Goal: Task Accomplishment & Management: Complete application form

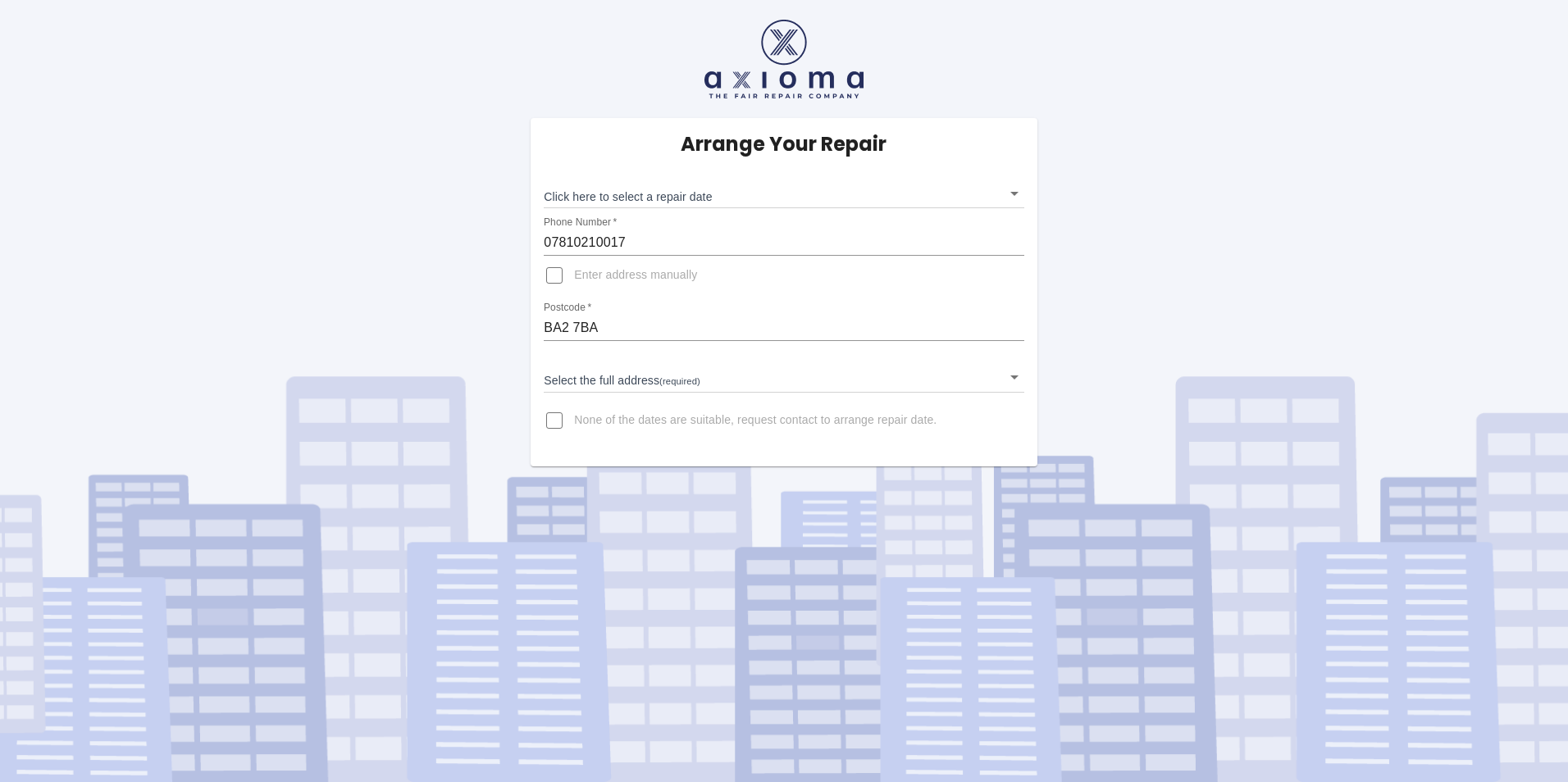
click at [1013, 190] on body "Arrange Your Repair Click here to select a repair date ​ Phone Number   * 07810…" at bounding box center [784, 391] width 1568 height 782
click at [751, 420] on div at bounding box center [784, 391] width 1568 height 782
click at [560, 423] on input "None of the dates are suitable, request contact to arrange repair date." at bounding box center [554, 420] width 40 height 40
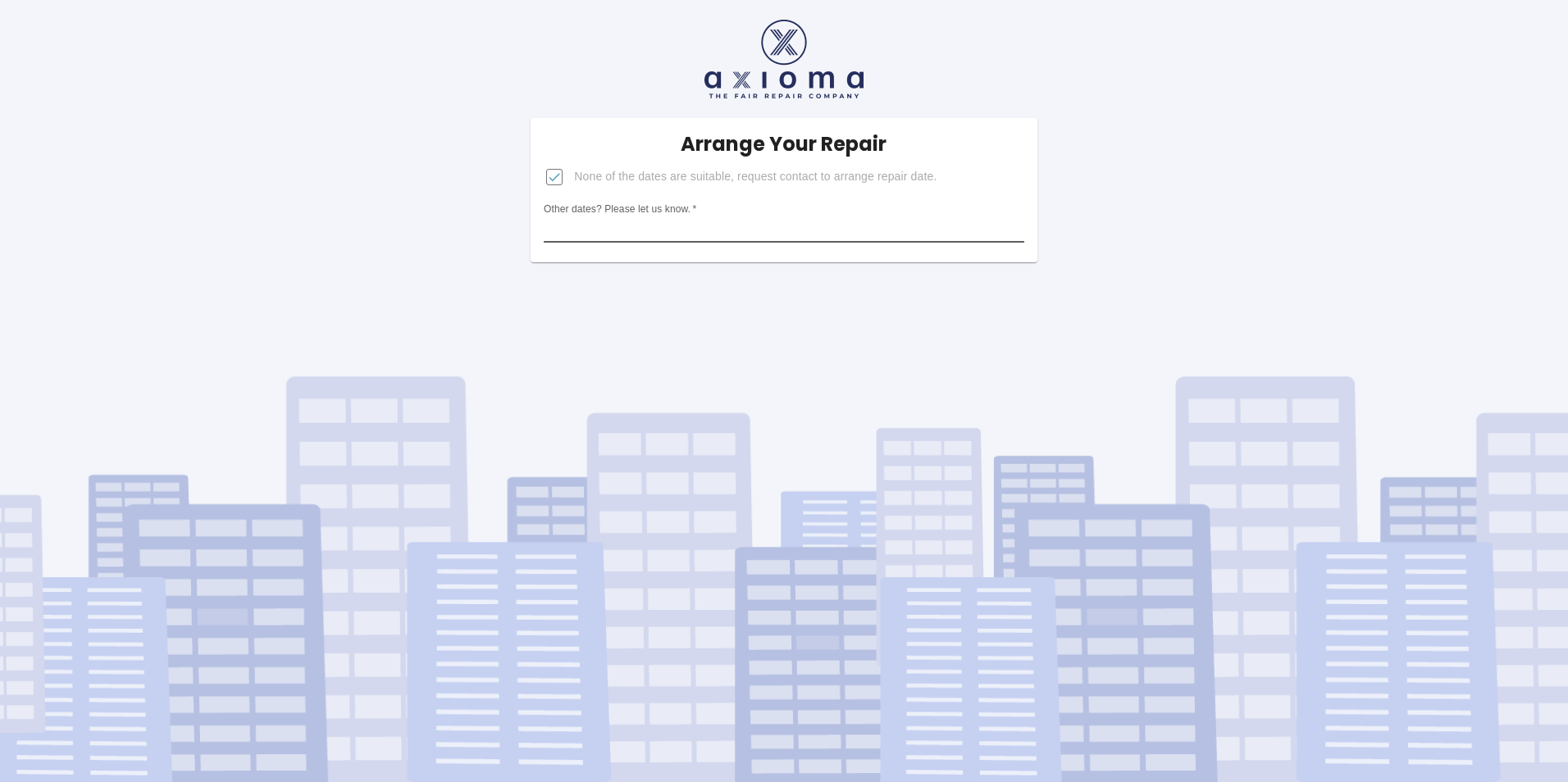
click at [724, 232] on input "Other dates? Please let us know.   *" at bounding box center [783, 230] width 480 height 26
click at [551, 180] on input "None of the dates are suitable, request contact to arrange repair date." at bounding box center [554, 178] width 40 height 40
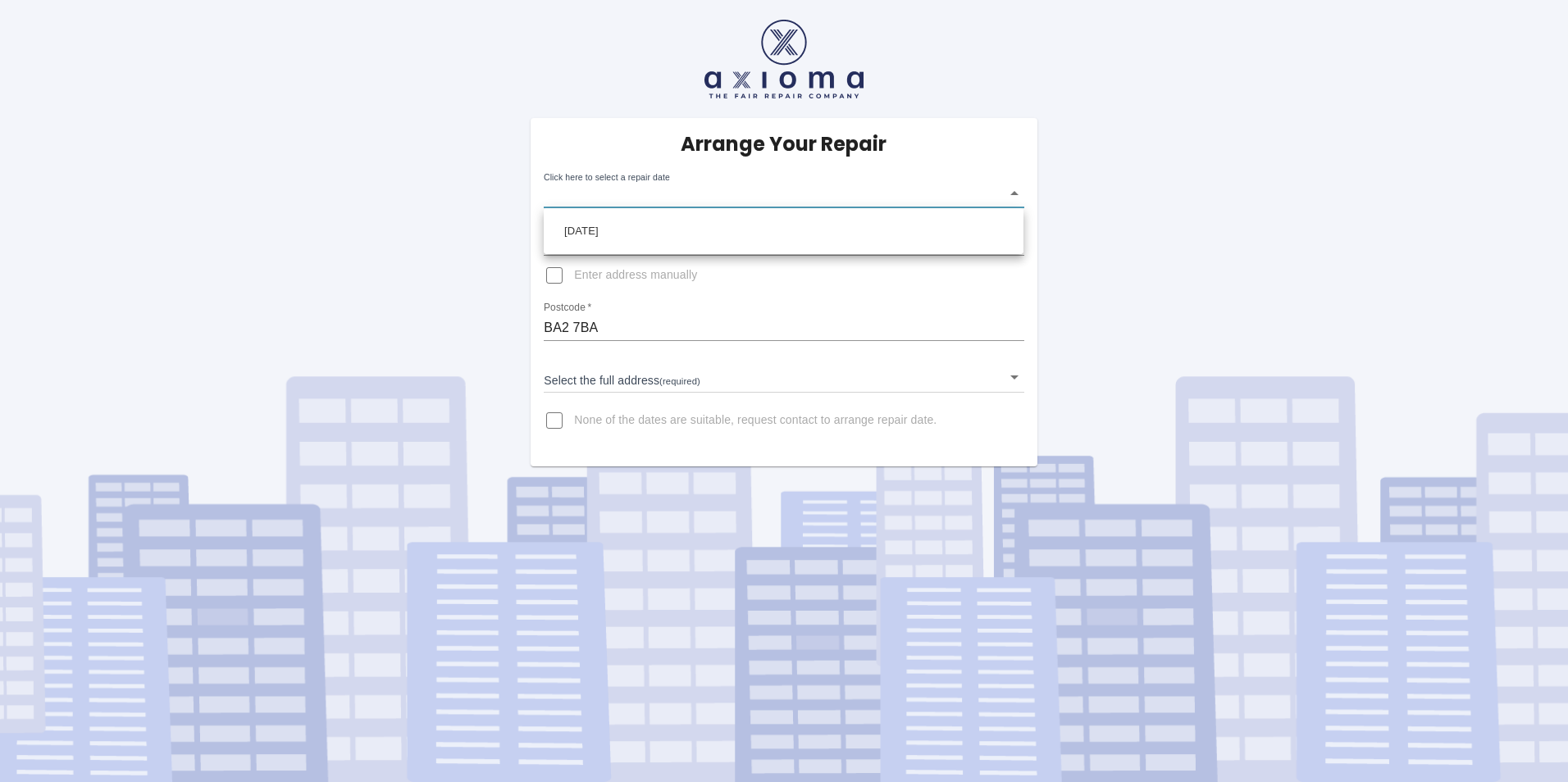
click at [1009, 195] on body "Arrange Your Repair Click here to select a repair date ​ Phone Number   * 07810…" at bounding box center [784, 391] width 1568 height 782
click at [1017, 187] on div at bounding box center [784, 391] width 1568 height 782
click at [552, 421] on input "None of the dates are suitable, request contact to arrange repair date." at bounding box center [554, 420] width 40 height 40
checkbox input "true"
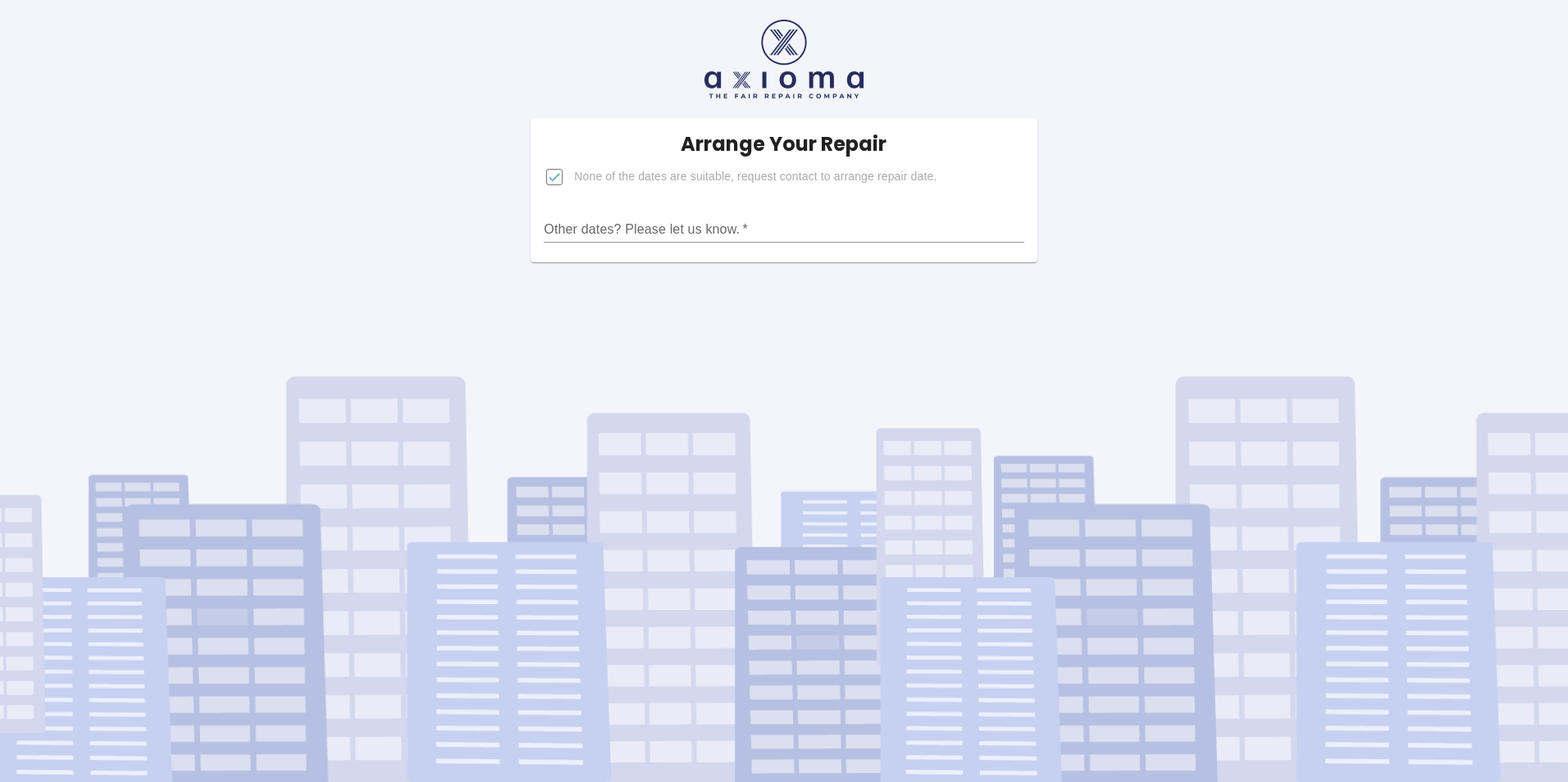
click at [615, 231] on input "Other dates? Please let us know.   *" at bounding box center [783, 230] width 480 height 26
click at [581, 229] on input "Other dates? Please let us know.   *" at bounding box center [783, 230] width 480 height 26
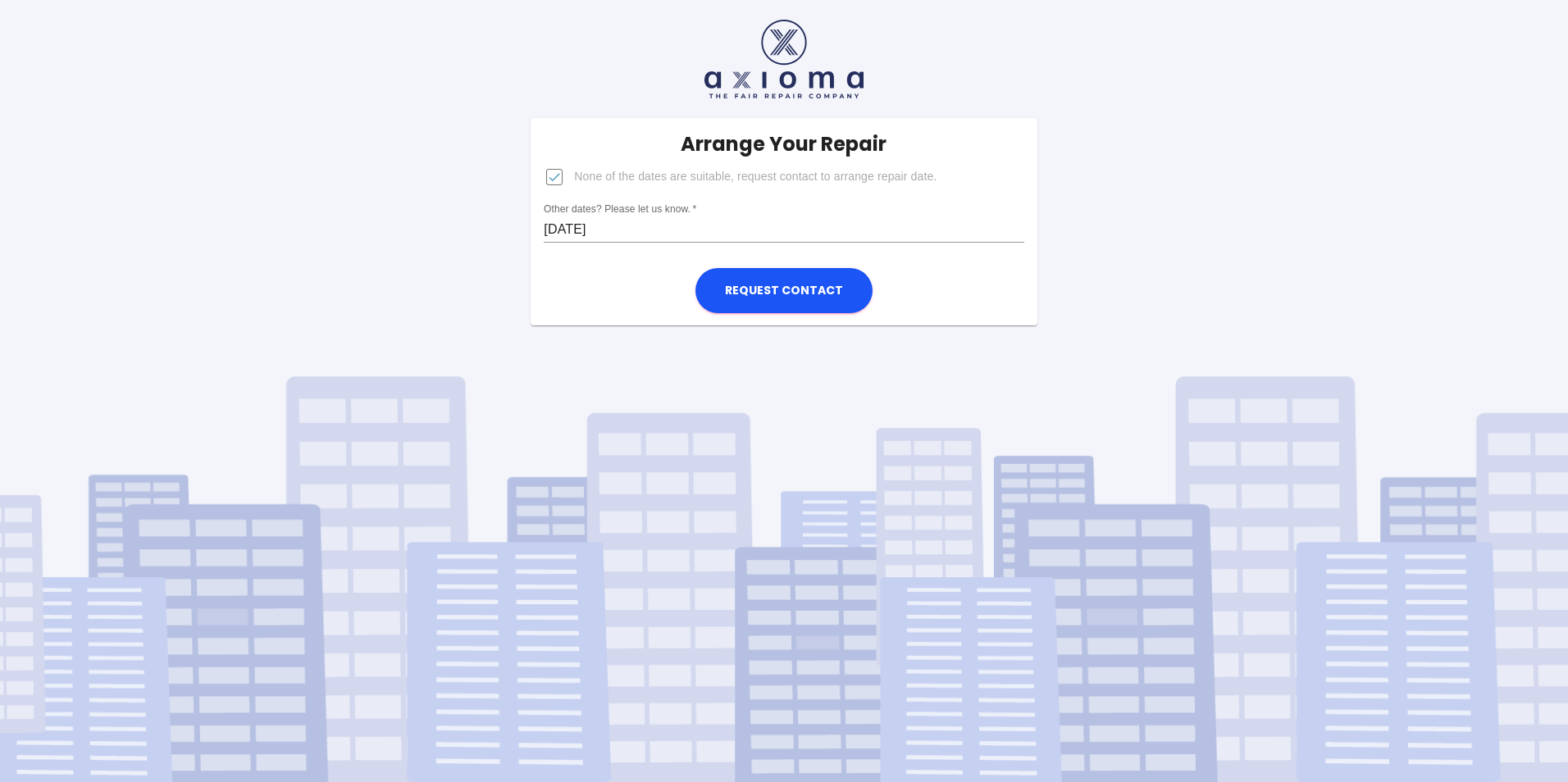
click at [624, 225] on input "Fri 19th Sept" at bounding box center [783, 230] width 480 height 26
click at [706, 228] on input "Fri 19th Sept ; Mon 22nd- 29th" at bounding box center [783, 230] width 480 height 26
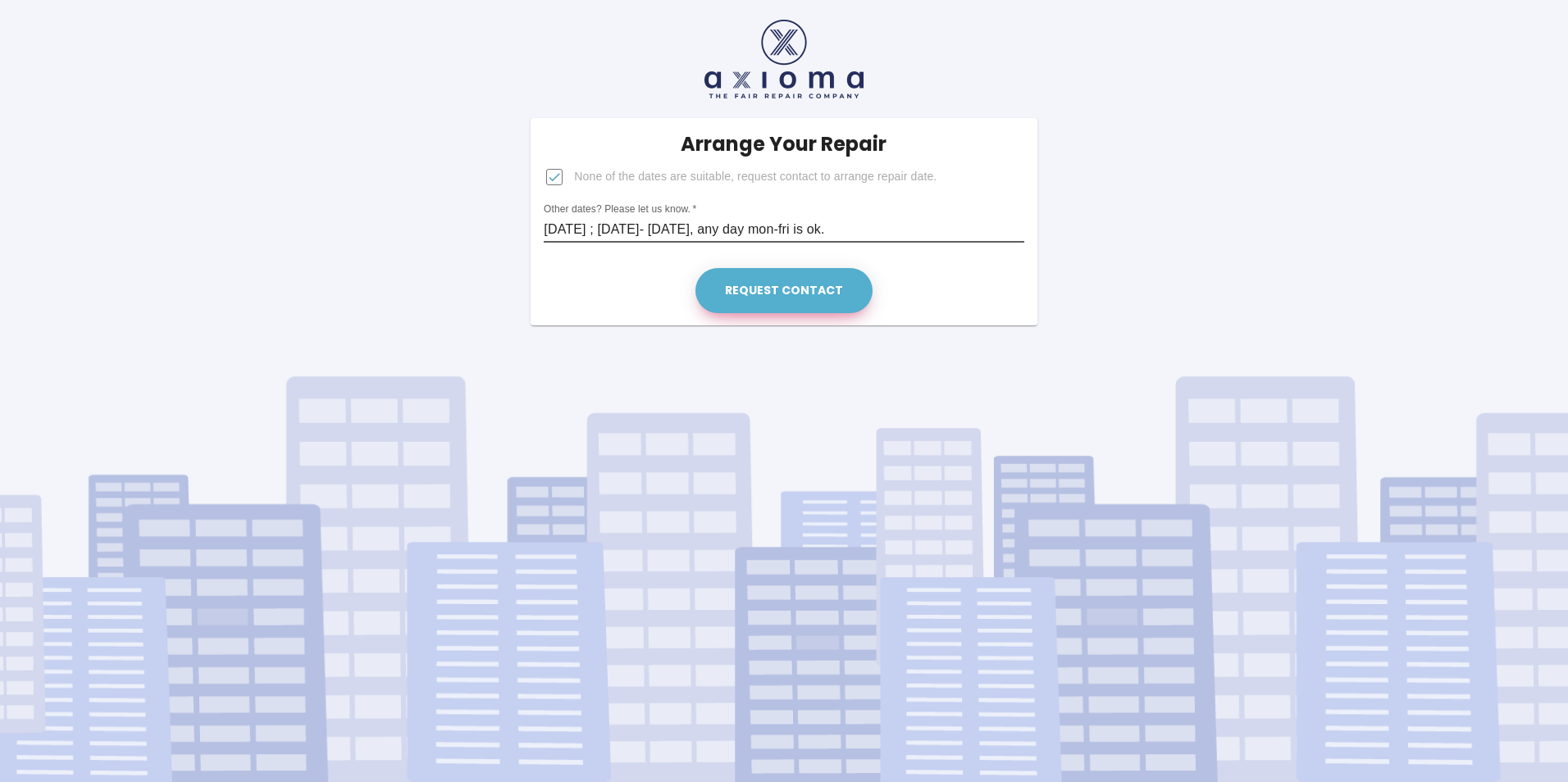
type input "[DATE] ; [DATE]- [DATE], any day mon-fri is ok."
click at [794, 287] on button "Request contact" at bounding box center [784, 291] width 177 height 45
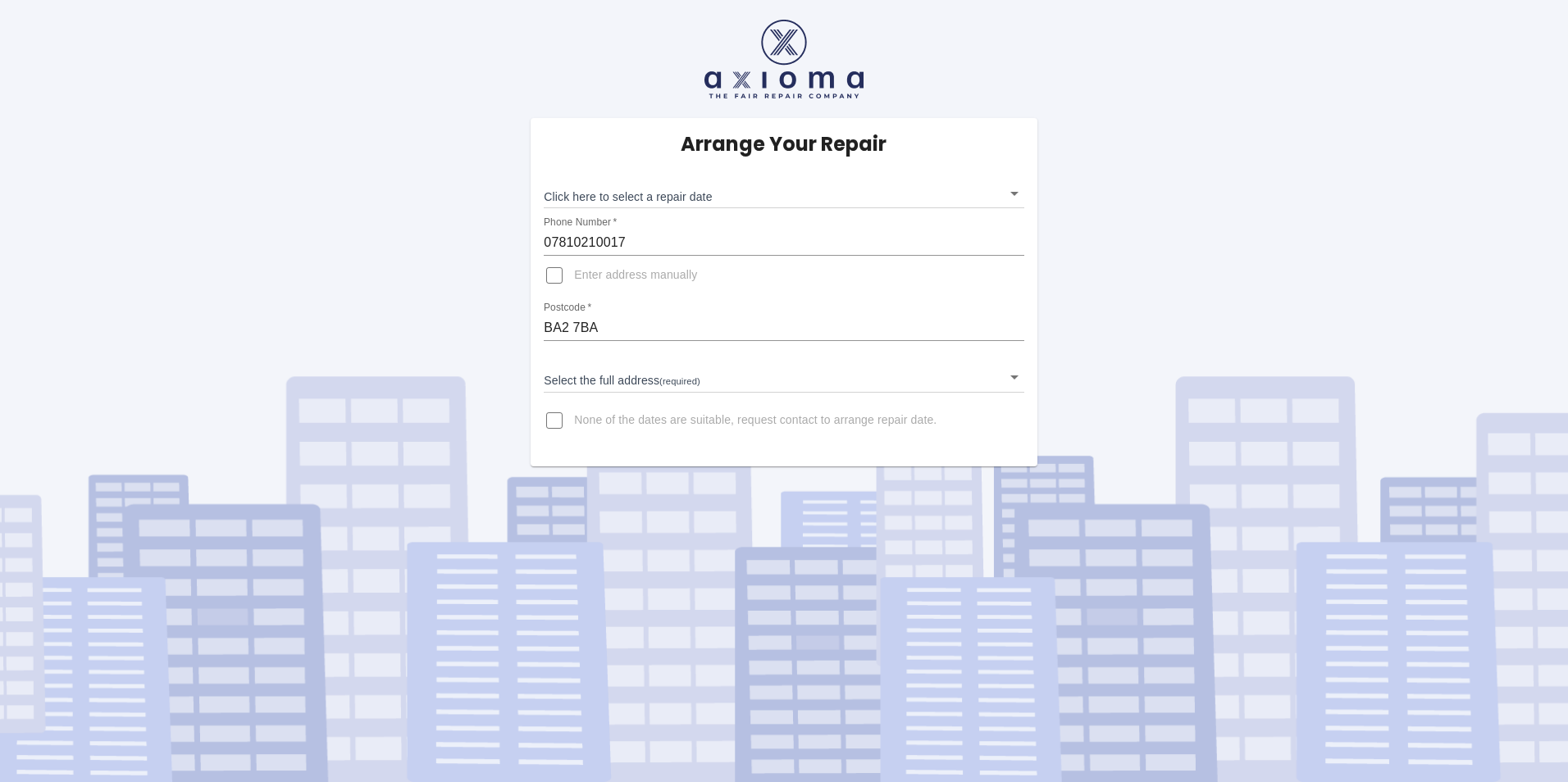
click at [1014, 191] on body "Arrange Your Repair Click here to select a repair date ​ Phone Number   * 07810…" at bounding box center [784, 391] width 1568 height 782
click at [1014, 191] on div at bounding box center [784, 391] width 1568 height 782
click at [549, 417] on input "None of the dates are suitable, request contact to arrange repair date." at bounding box center [554, 420] width 40 height 40
checkbox input "true"
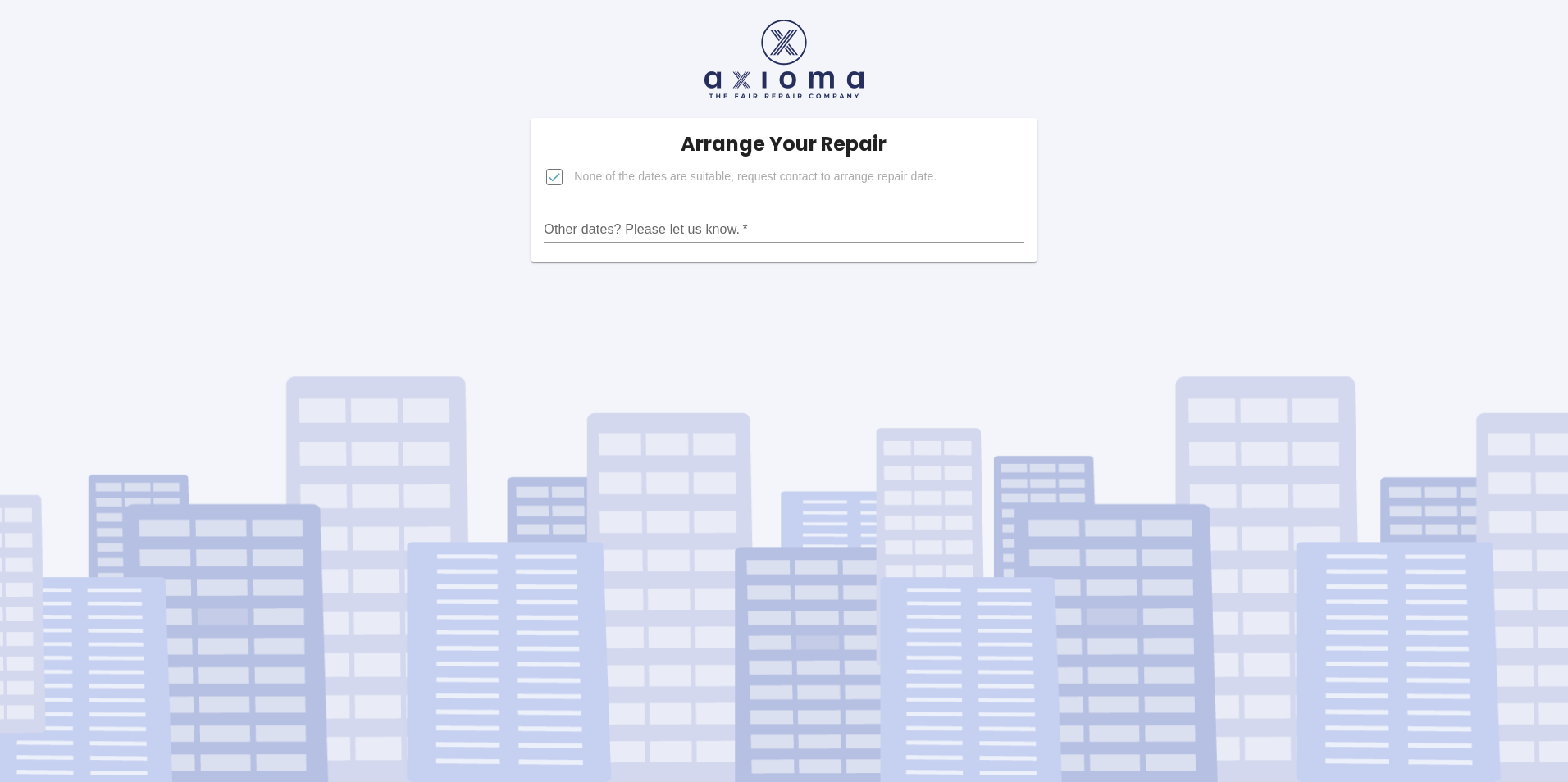
click at [650, 229] on input "Other dates? Please let us know.   *" at bounding box center [783, 230] width 480 height 26
type input "[DATE] ; [DATE]- [DATE], any day mon-fri is ok."
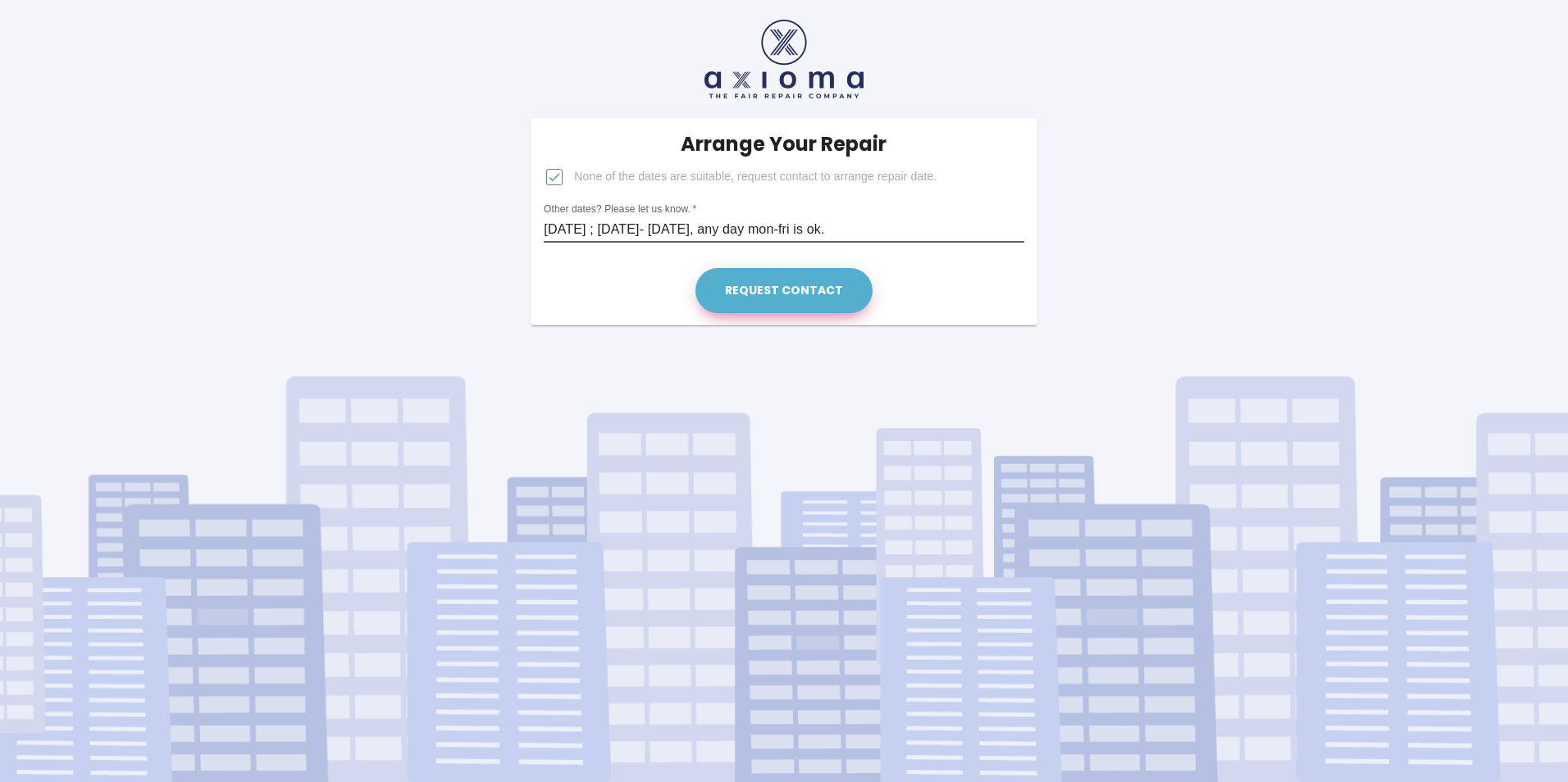
click at [799, 301] on button "Request contact" at bounding box center [784, 291] width 177 height 45
